Goal: Task Accomplishment & Management: Complete application form

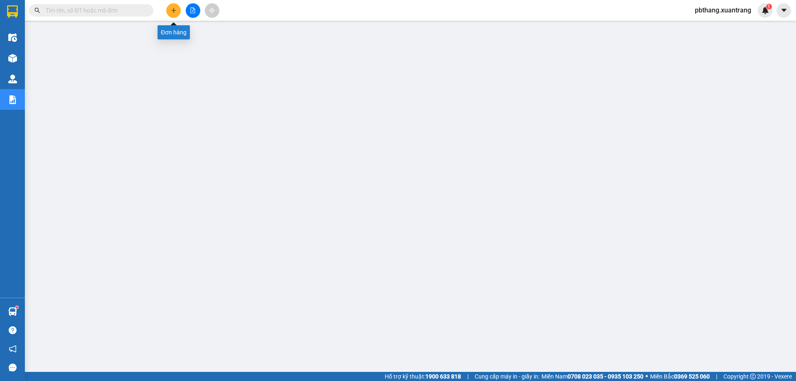
click at [174, 12] on icon "plus" at bounding box center [174, 10] width 6 height 6
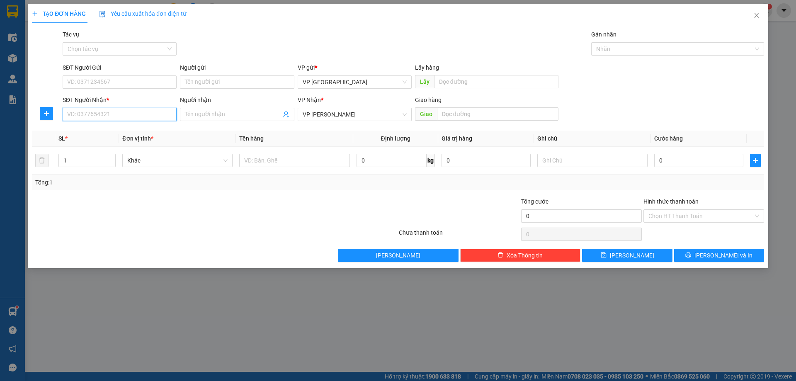
drag, startPoint x: 145, startPoint y: 117, endPoint x: 795, endPoint y: 54, distance: 652.9
click at [177, 109] on input "SĐT Người Nhận *" at bounding box center [120, 114] width 114 height 13
click at [104, 187] on div "0963098905 - thu chanh" at bounding box center [120, 183] width 104 height 9
type input "0963098905"
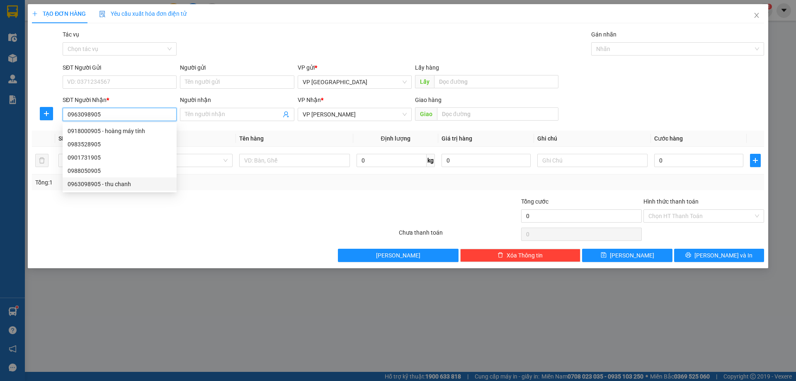
type input "thu chanh"
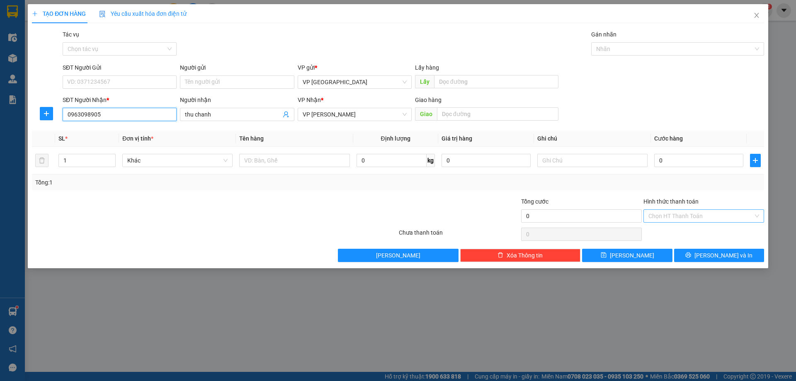
type input "0963098905"
click at [684, 216] on input "Hình thức thanh toán" at bounding box center [700, 216] width 105 height 12
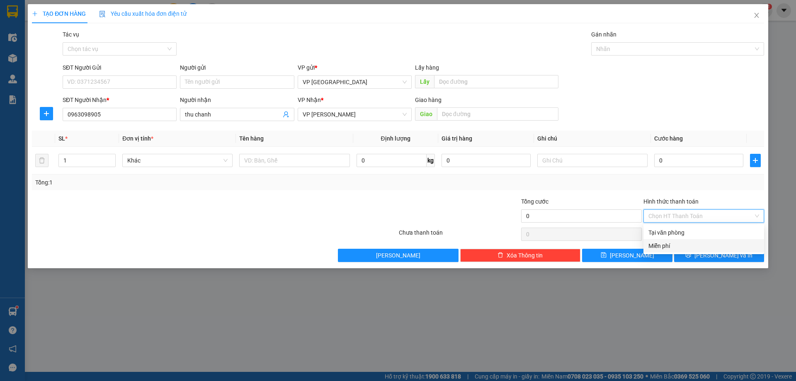
click at [665, 245] on div "Miễn phí" at bounding box center [703, 245] width 111 height 9
click at [683, 258] on button "Lưu và In" at bounding box center [719, 255] width 90 height 13
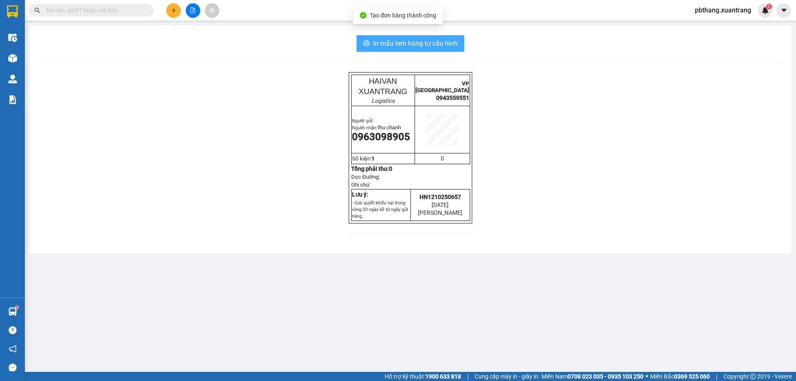
click at [455, 45] on span "In mẫu tem hàng tự cấu hình" at bounding box center [415, 43] width 85 height 10
